Goal: Transaction & Acquisition: Obtain resource

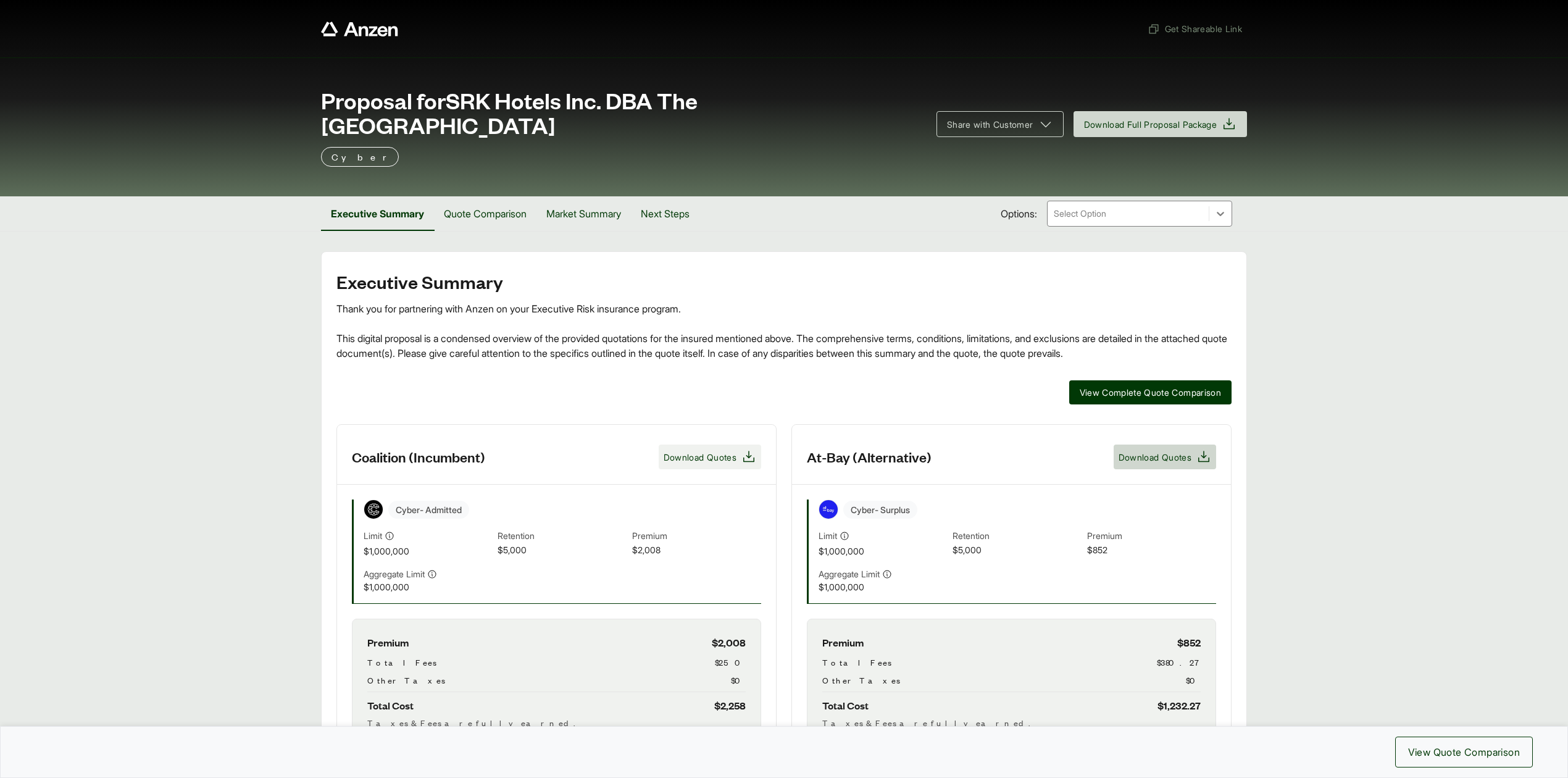
click at [694, 451] on span "Download Quotes" at bounding box center [699, 457] width 73 height 13
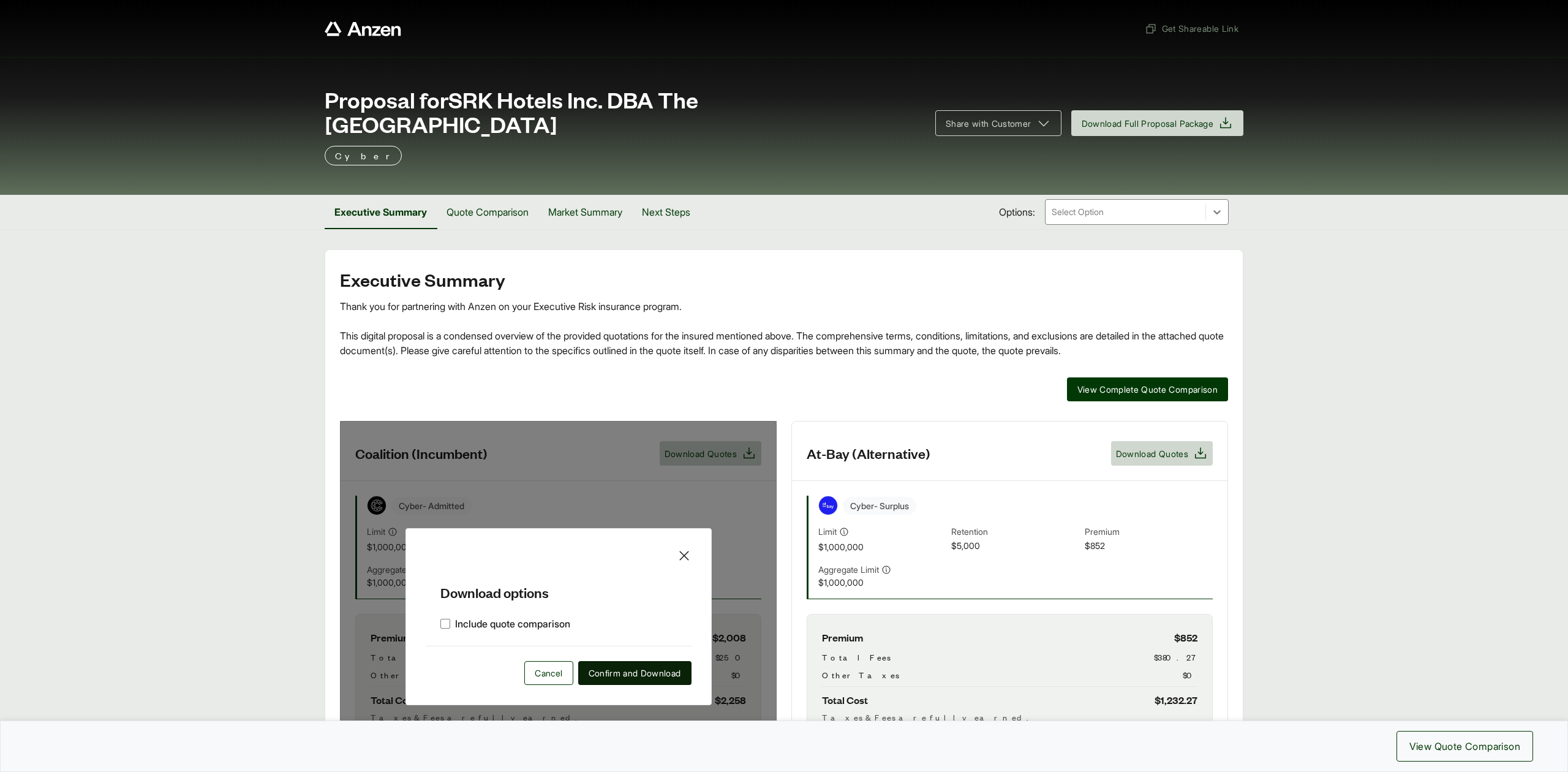
click at [628, 667] on span "Confirm and Download" at bounding box center [635, 673] width 92 height 13
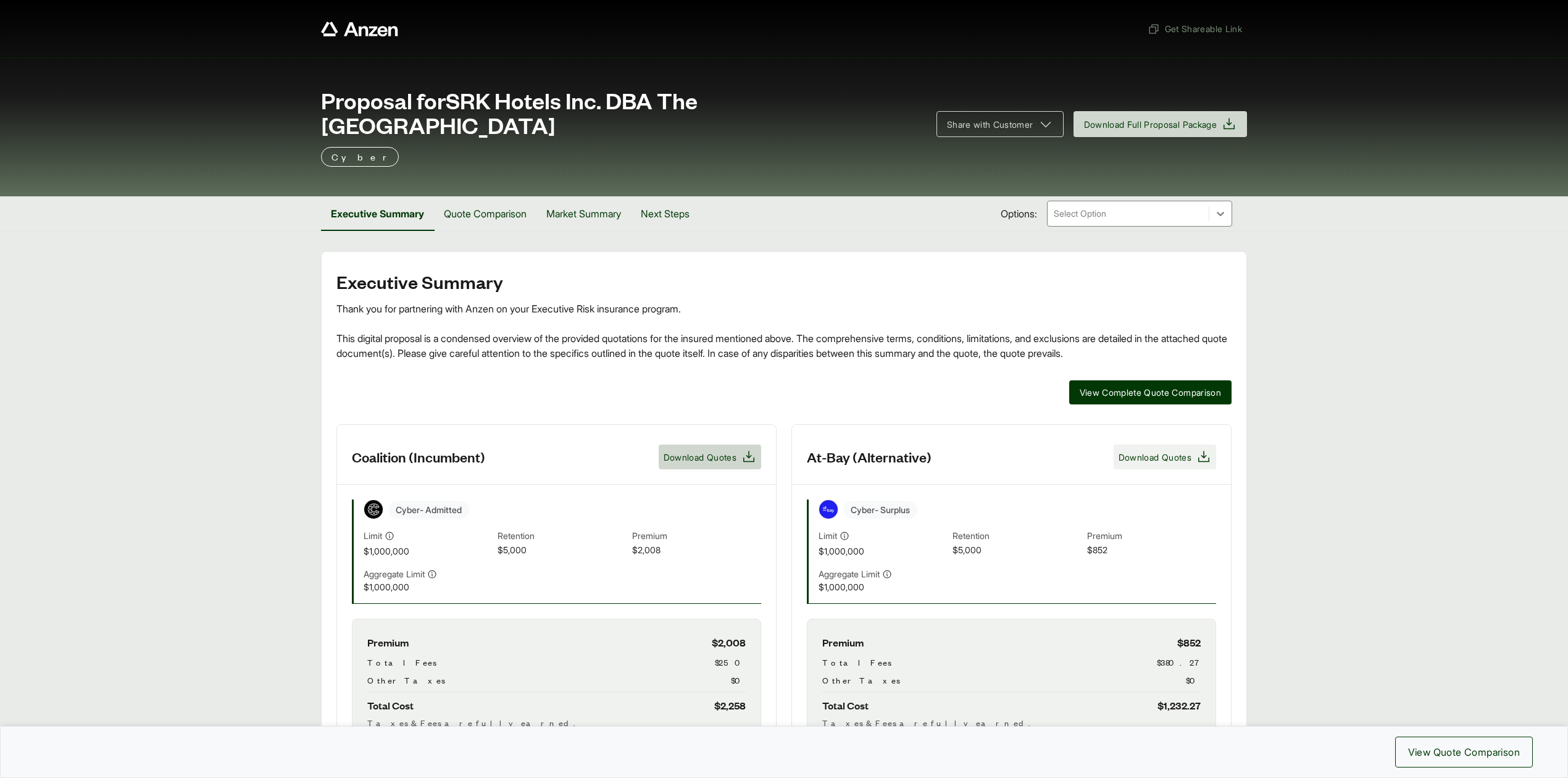
click at [1171, 451] on span "Download Quotes" at bounding box center [1154, 457] width 73 height 13
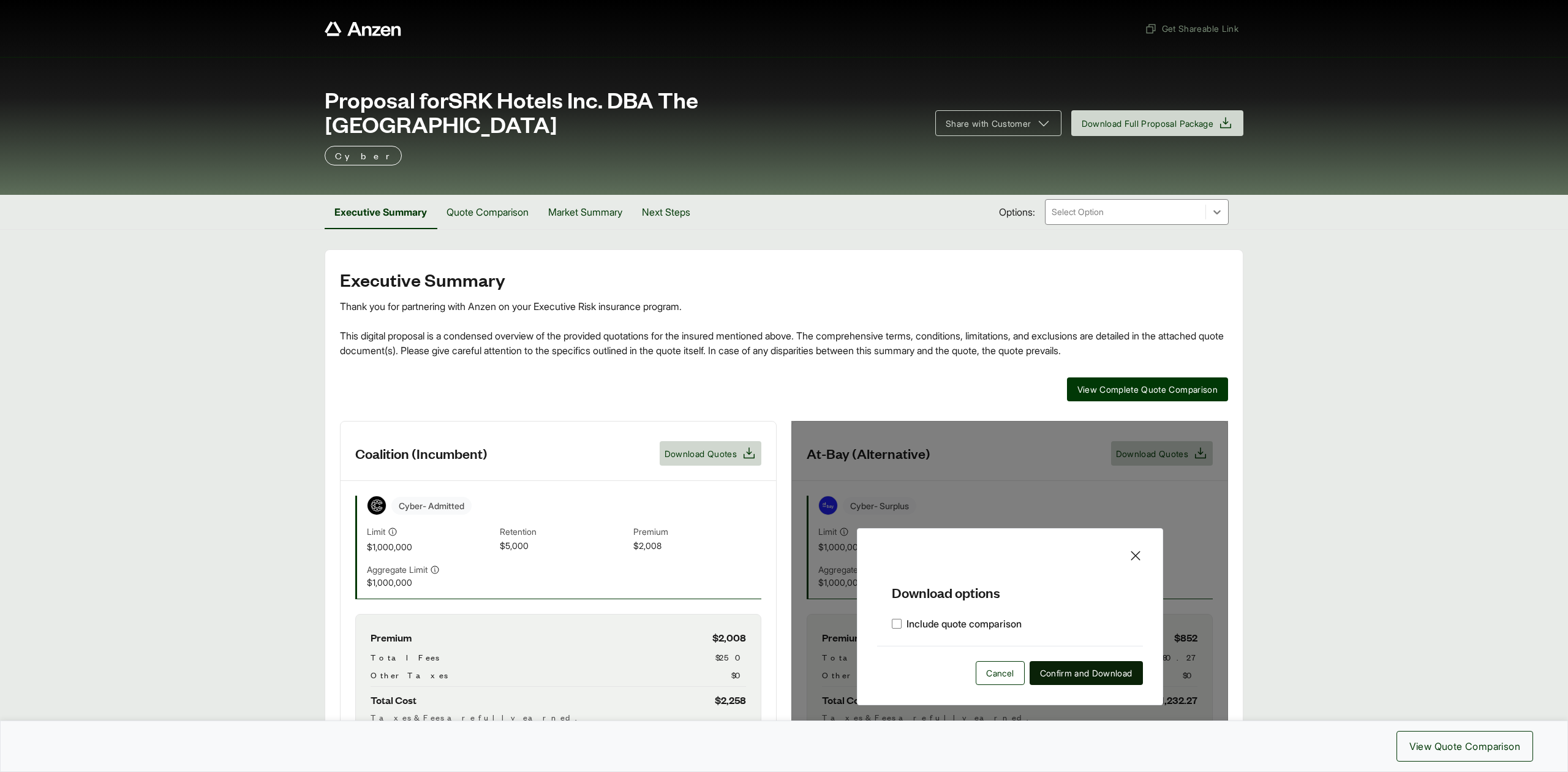
click at [1077, 667] on span "Confirm and Download" at bounding box center [1086, 673] width 92 height 13
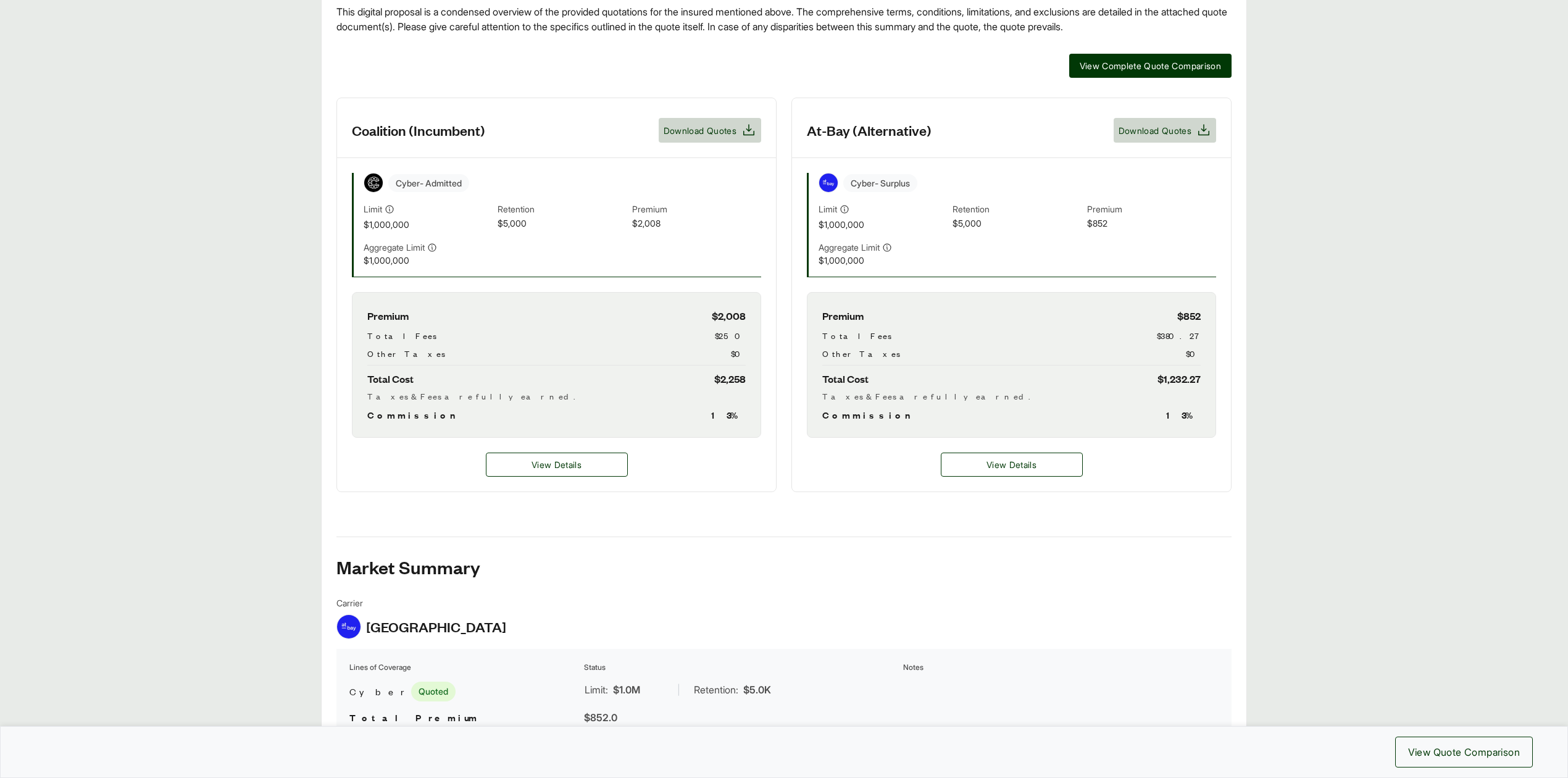
scroll to position [328, 0]
drag, startPoint x: 556, startPoint y: 433, endPoint x: 566, endPoint y: 433, distance: 10.0
click at [556, 451] on button "View Details" at bounding box center [556, 462] width 142 height 24
click at [583, 451] on button "View Details" at bounding box center [556, 462] width 142 height 24
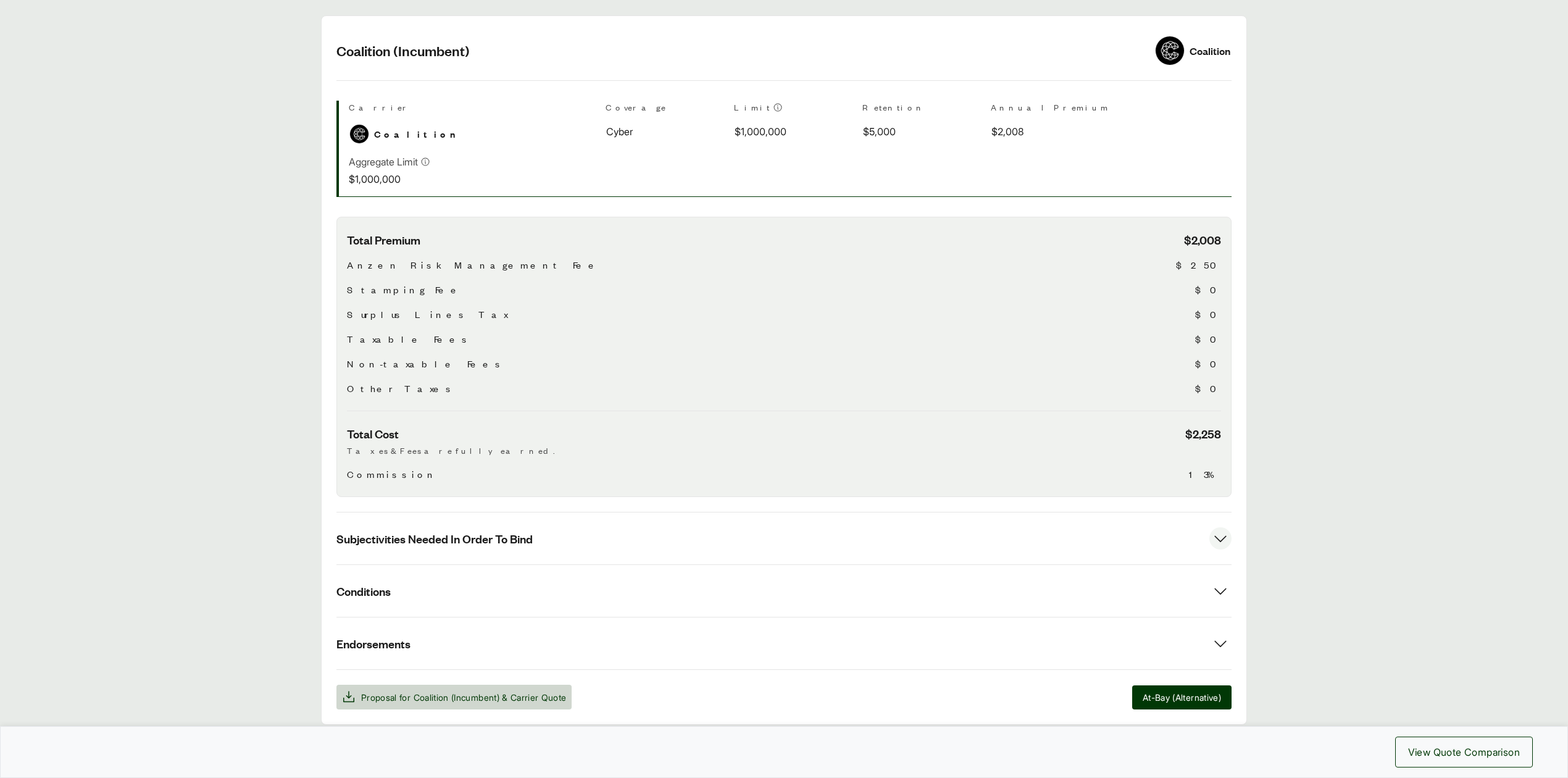
scroll to position [284, 0]
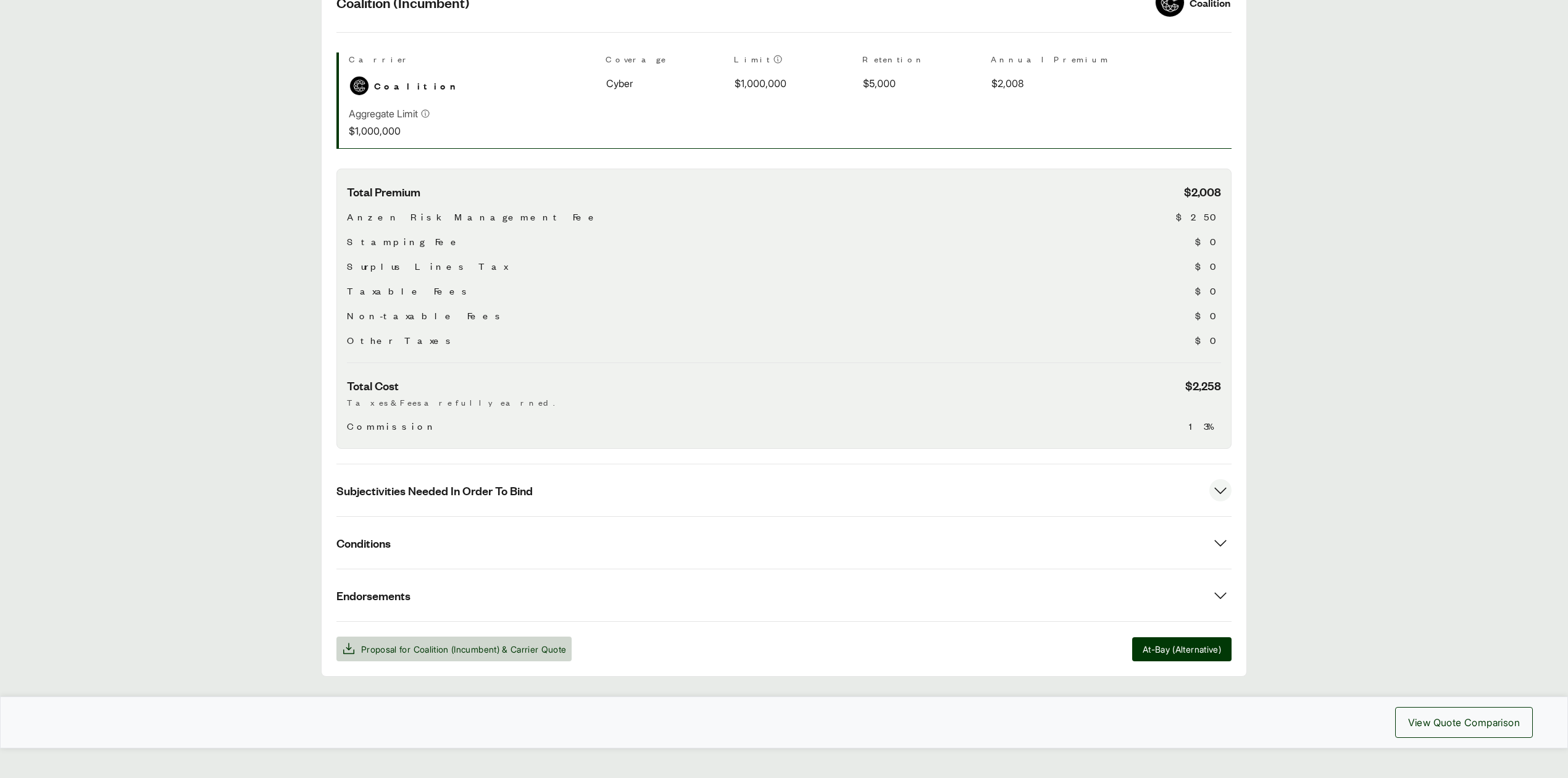
click at [1036, 467] on button "Subjectivities Needed In Order To Bind" at bounding box center [784, 490] width 895 height 52
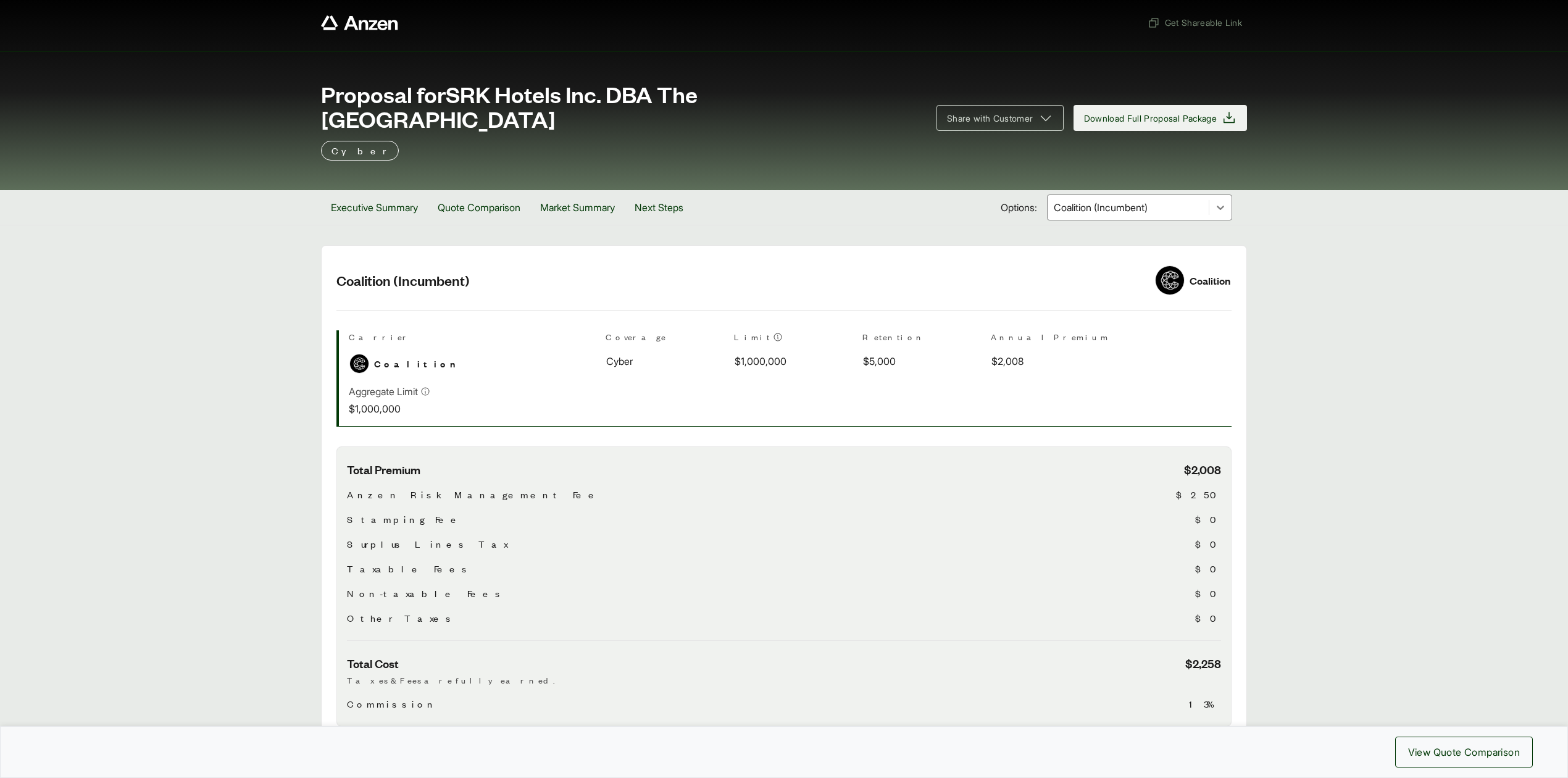
scroll to position [0, 0]
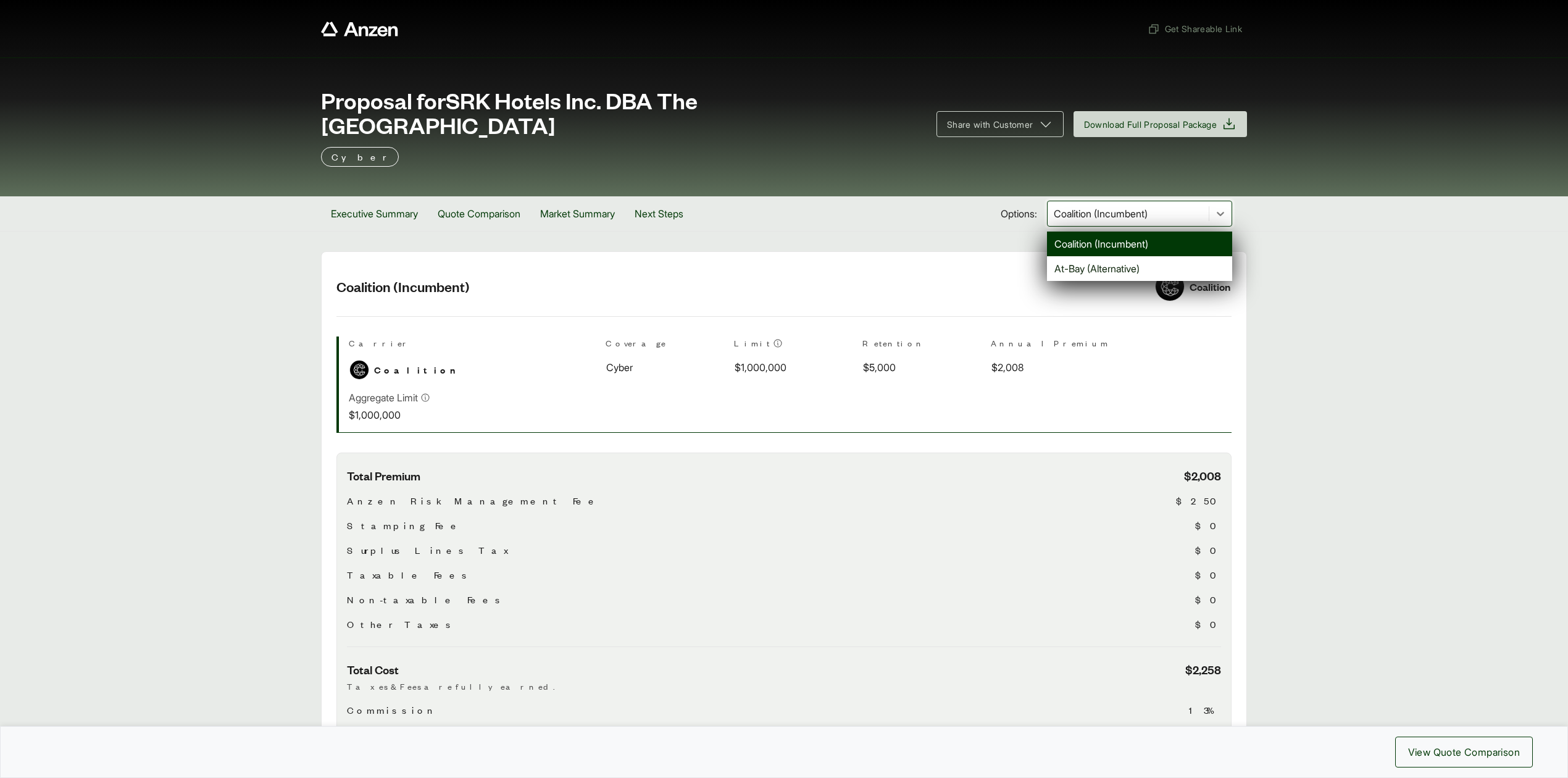
click at [1101, 206] on div at bounding box center [1128, 213] width 151 height 15
click at [1083, 256] on div "At-Bay (Alternative)" at bounding box center [1139, 268] width 185 height 25
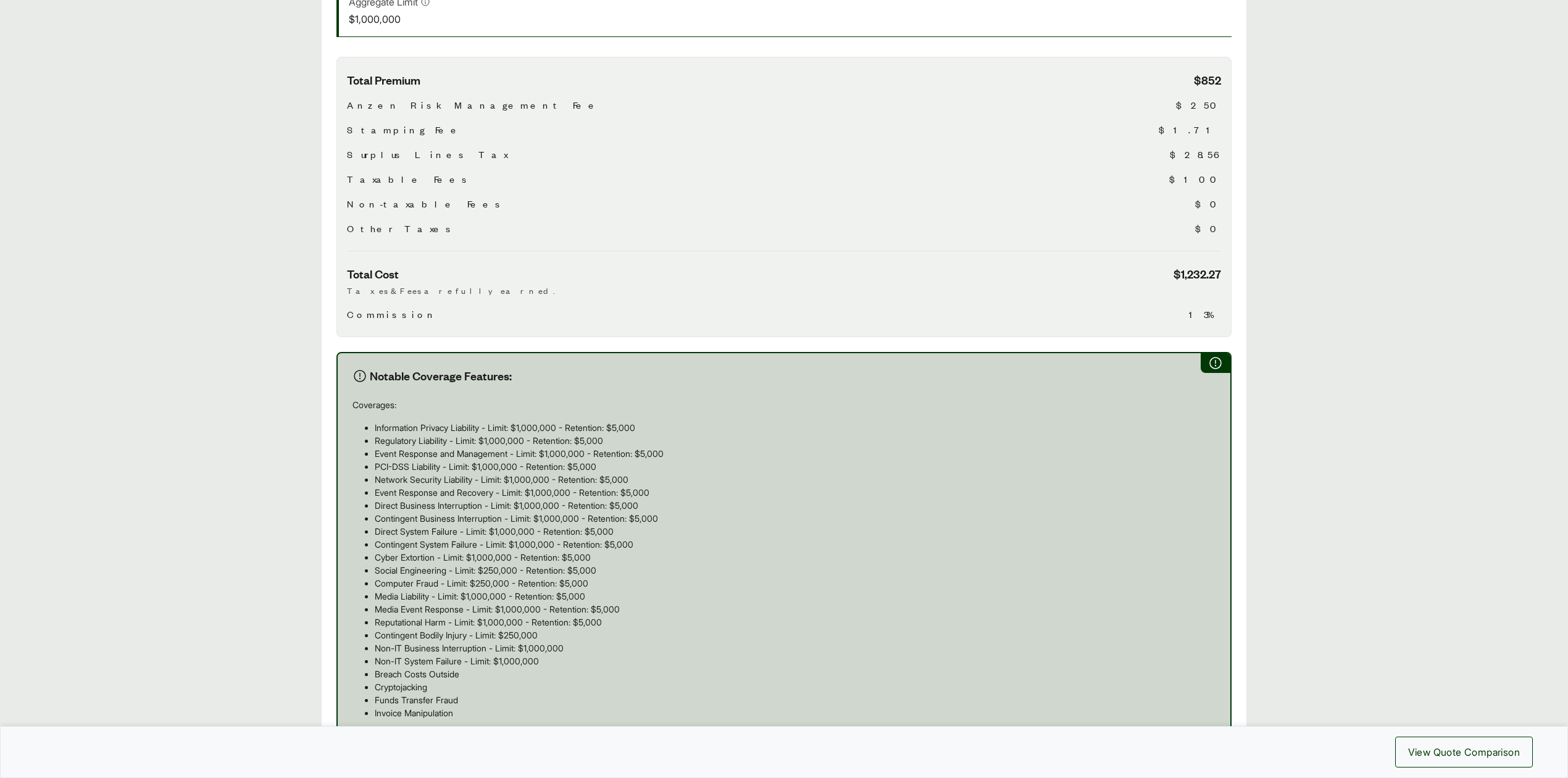
scroll to position [731, 0]
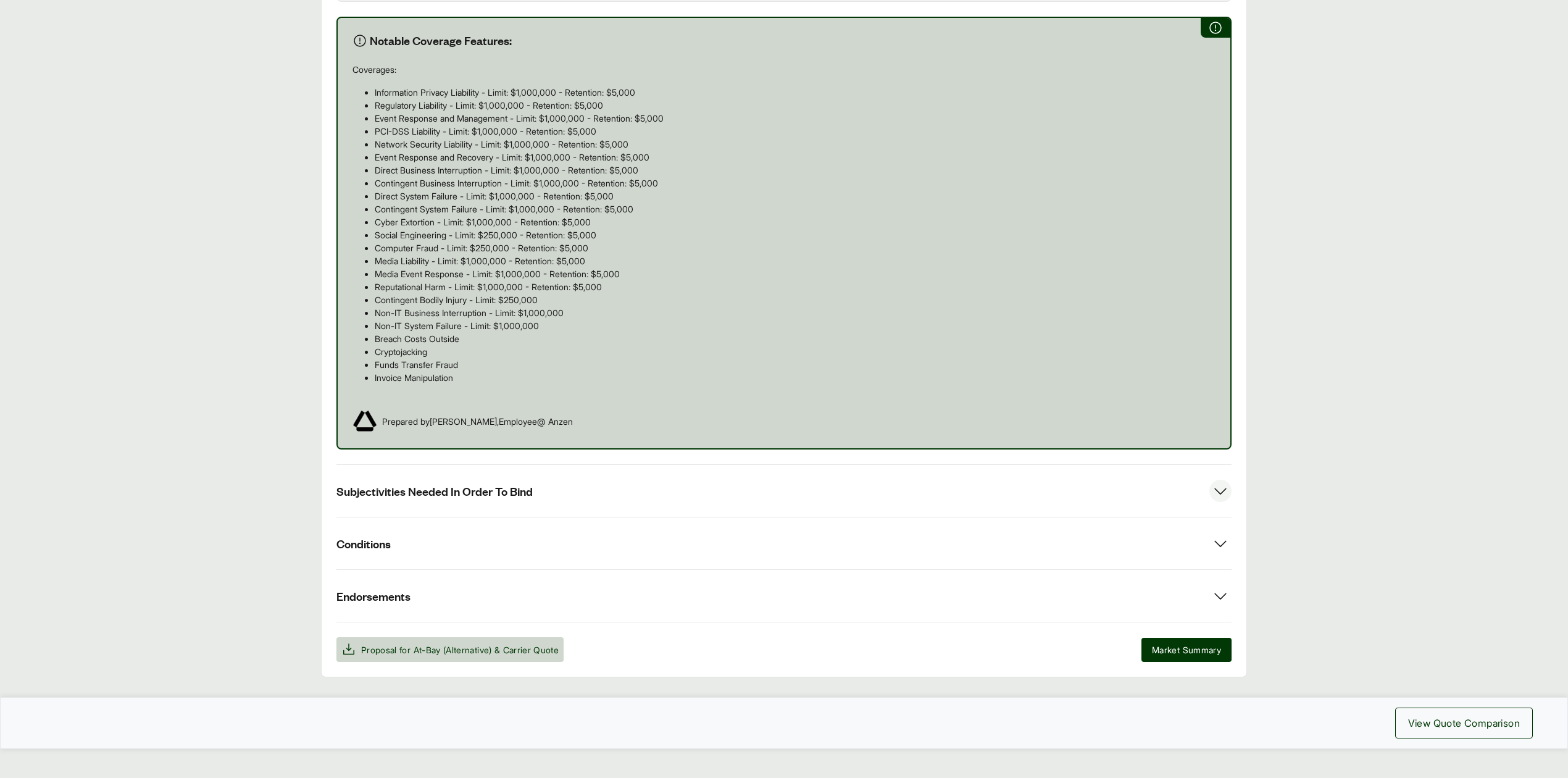
click at [558, 465] on button "Subjectivities Needed In Order To Bind" at bounding box center [784, 490] width 895 height 52
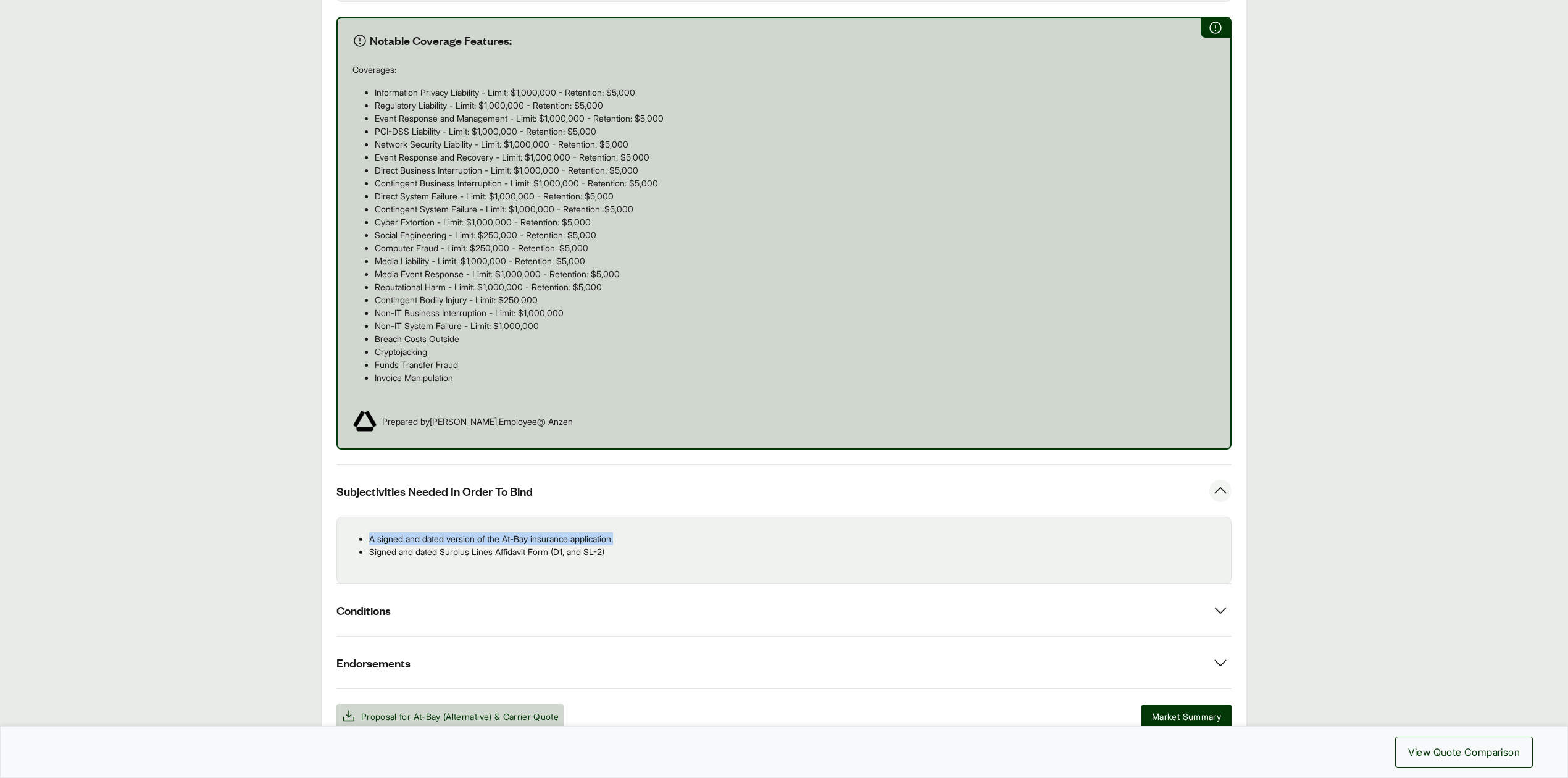
drag, startPoint x: 368, startPoint y: 516, endPoint x: 646, endPoint y: 513, distance: 278.0
click at [646, 532] on ul "A signed and dated version of the At-Bay insurance application. Signed and date…" at bounding box center [783, 545] width 874 height 26
copy p "A signed and dated version of the At-Bay insurance application."
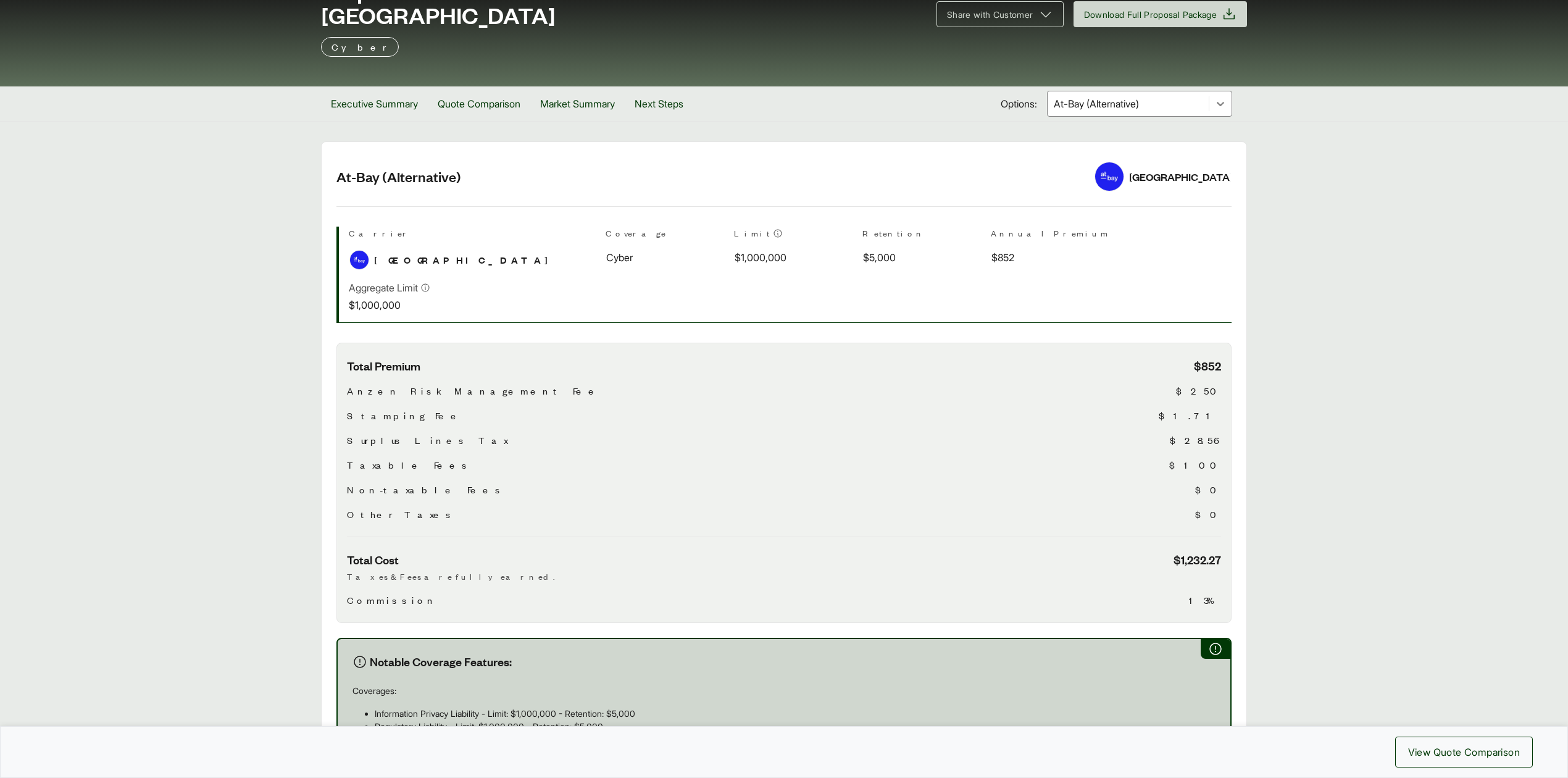
scroll to position [0, 0]
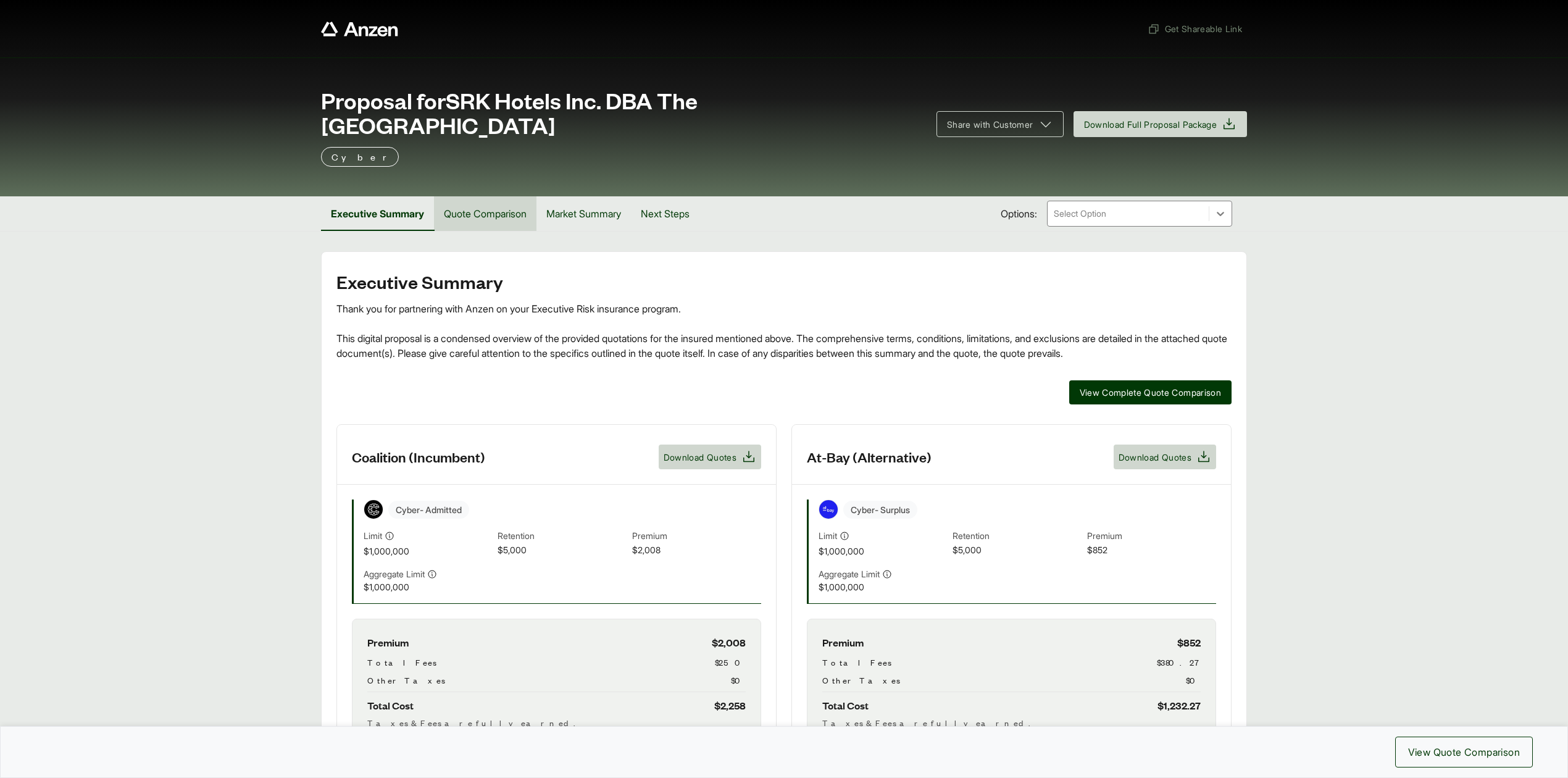
click at [499, 198] on button "Quote Comparison" at bounding box center [485, 213] width 102 height 35
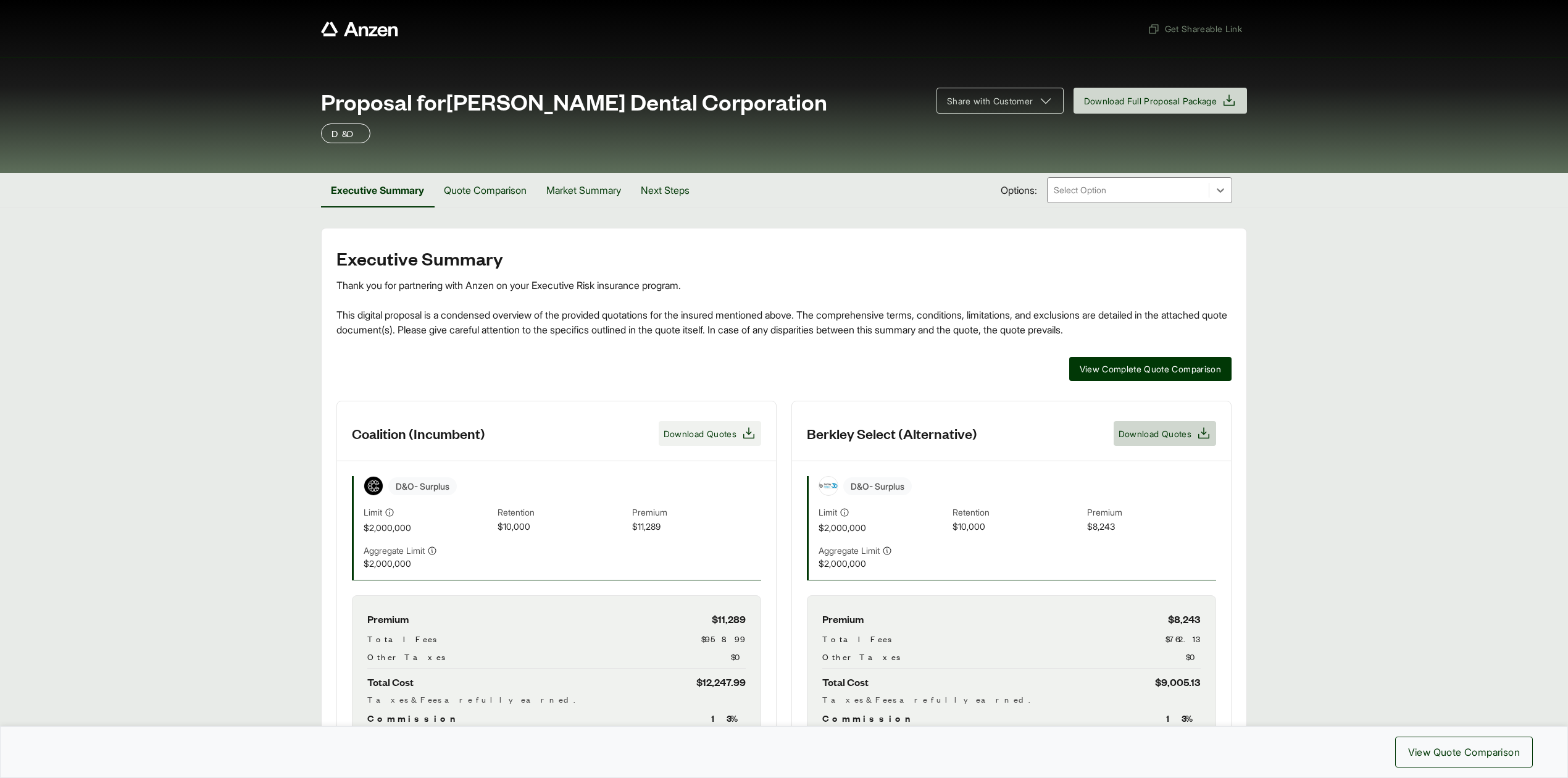
click at [733, 440] on span "Download Quotes" at bounding box center [699, 434] width 73 height 13
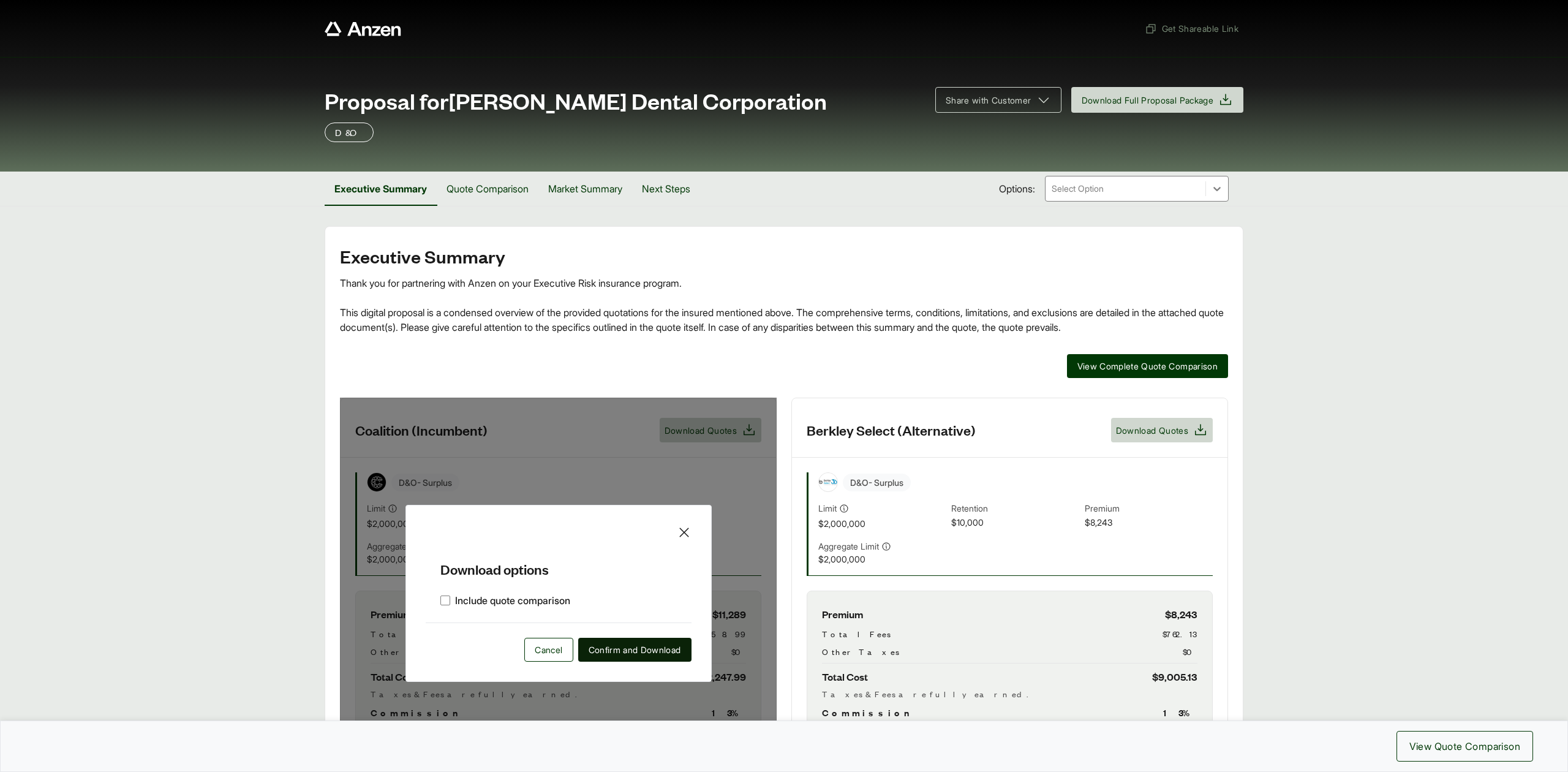
click at [658, 647] on span "Confirm and Download" at bounding box center [635, 649] width 92 height 13
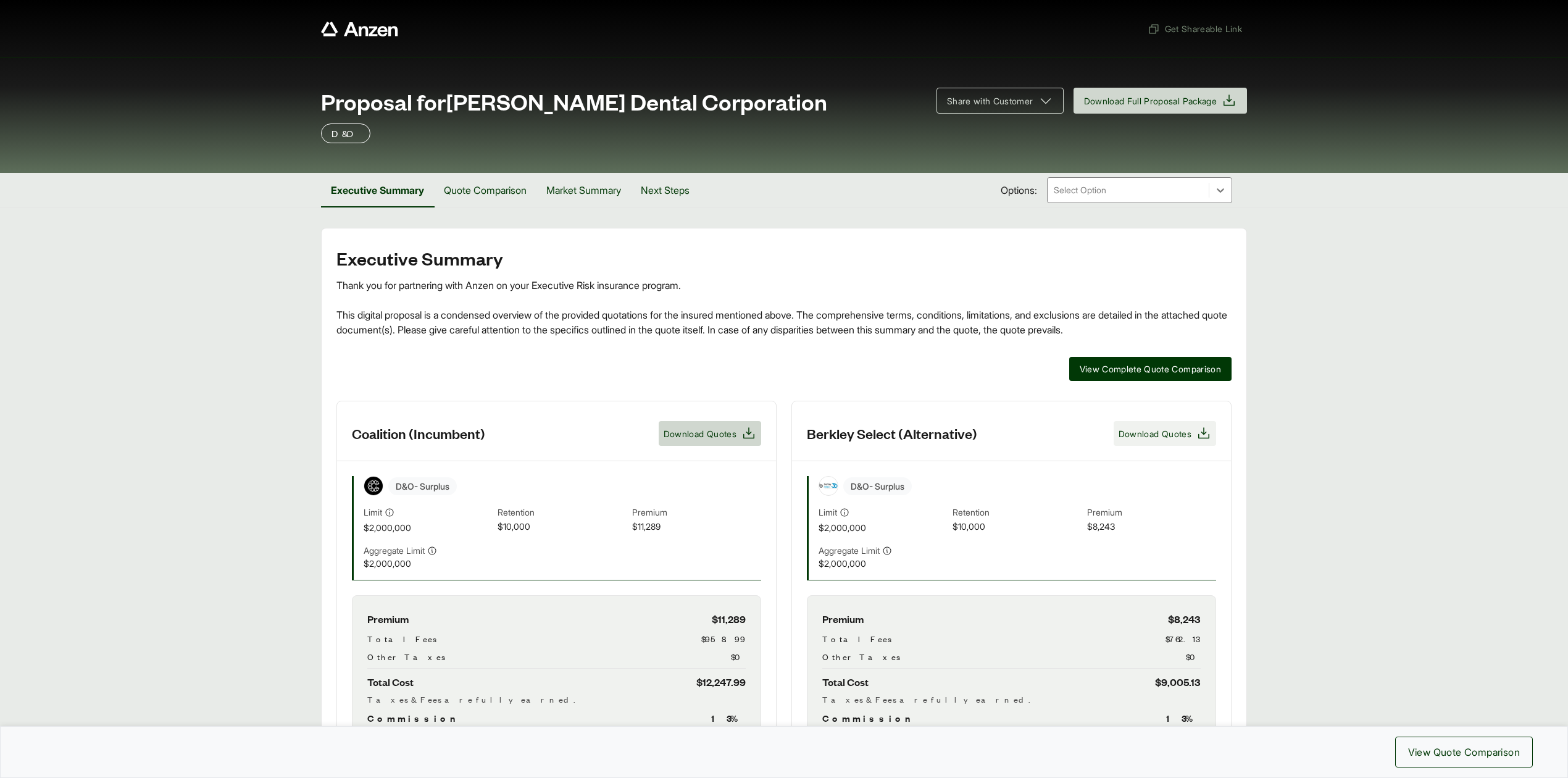
click at [1146, 438] on span "Download Quotes" at bounding box center [1154, 434] width 73 height 13
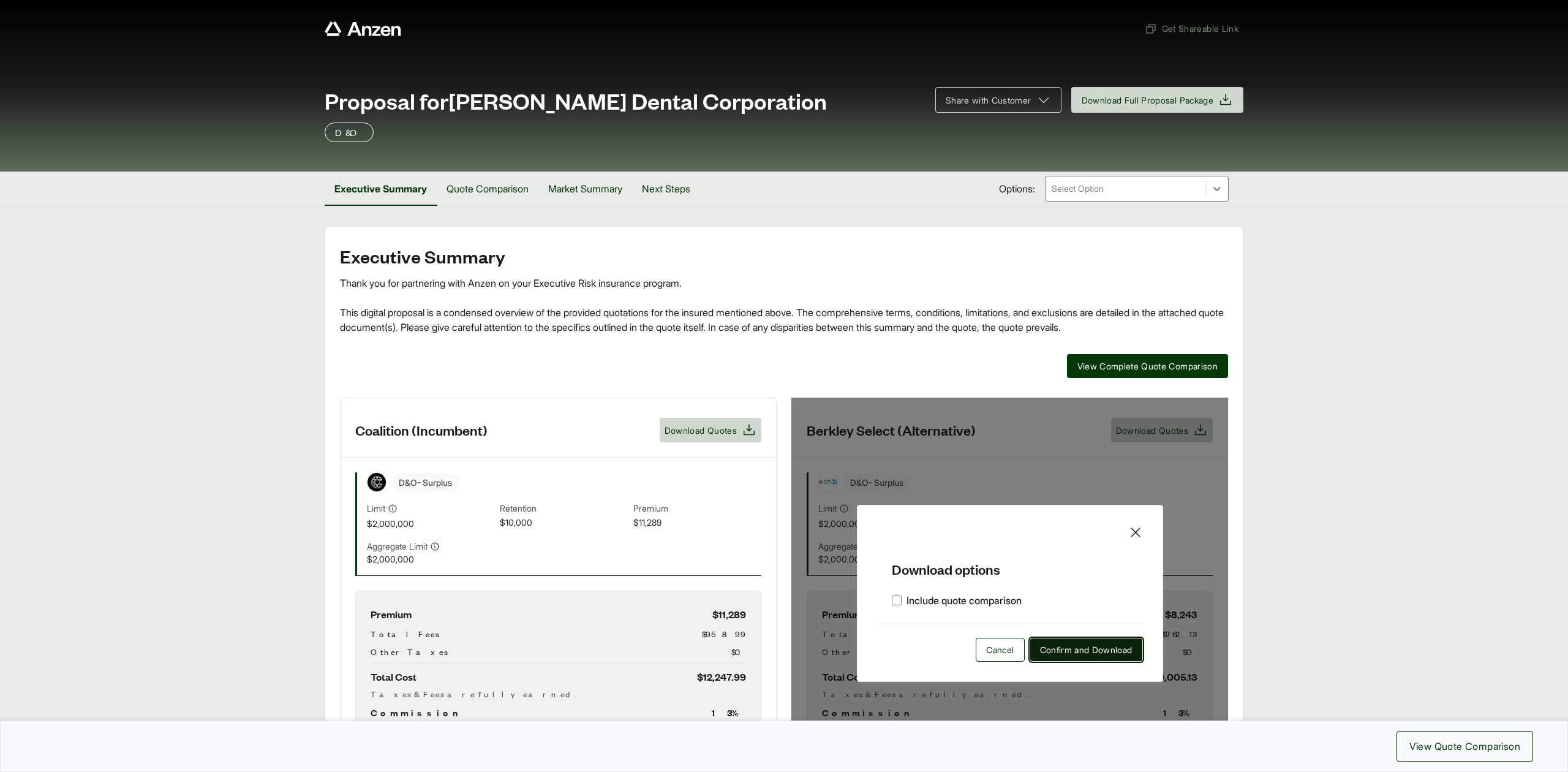
click at [1088, 661] on button "Confirm and Download" at bounding box center [1086, 649] width 114 height 24
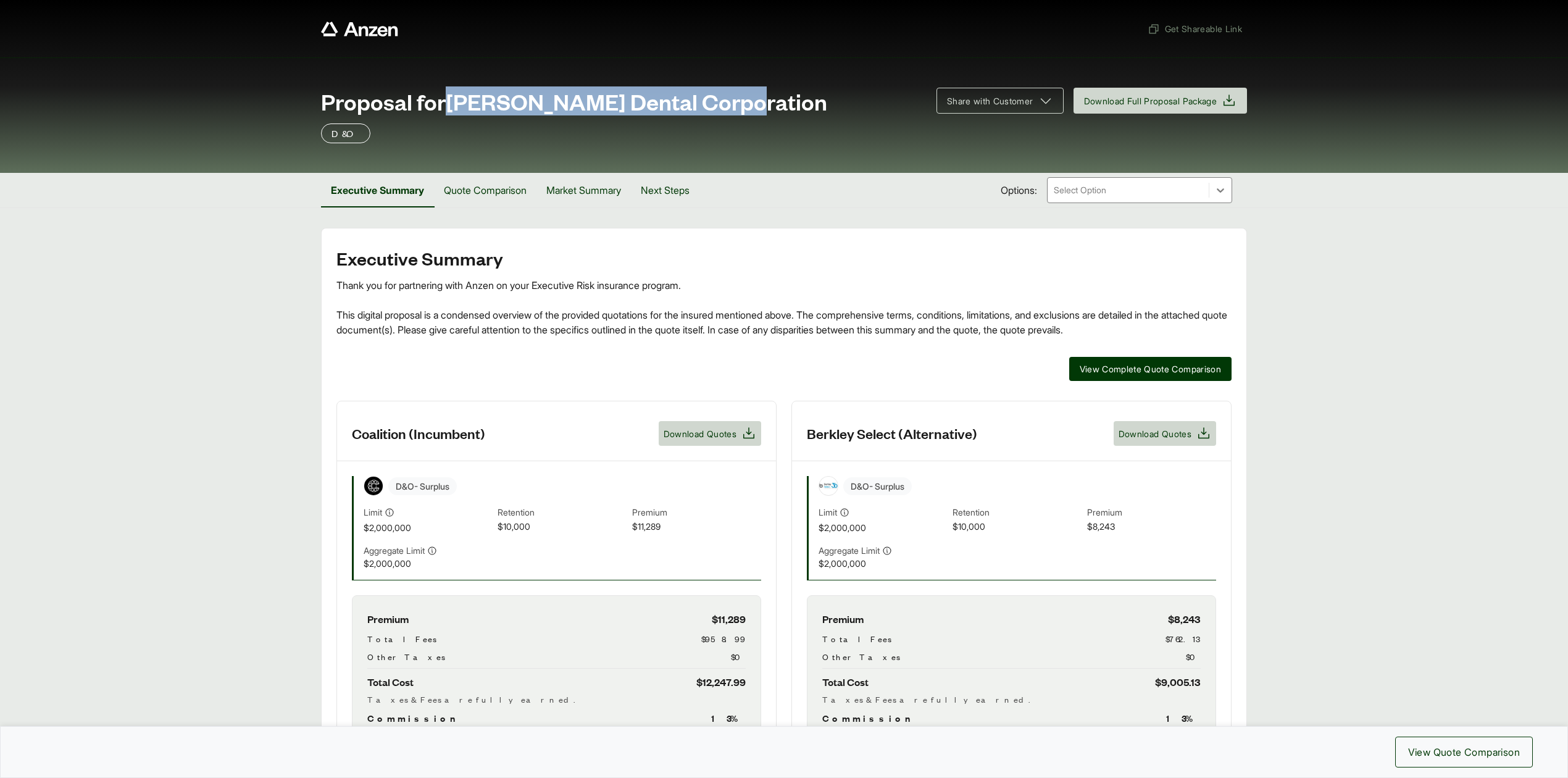
drag, startPoint x: 450, startPoint y: 102, endPoint x: 734, endPoint y: 102, distance: 284.0
click at [734, 102] on span "Proposal for [PERSON_NAME] Dental Corporation" at bounding box center [574, 101] width 507 height 25
copy span "[PERSON_NAME] Dental Corporation"
click at [240, 152] on div "Proposal for [PERSON_NAME] Dental Corporation Share with Customer Download Full…" at bounding box center [784, 115] width 1568 height 115
